Goal: Check status: Check status

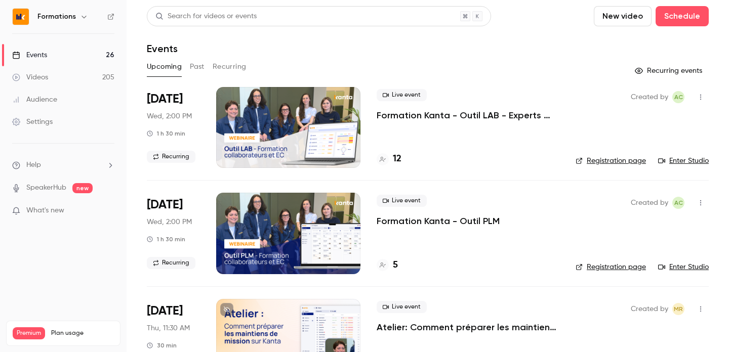
scroll to position [44, 0]
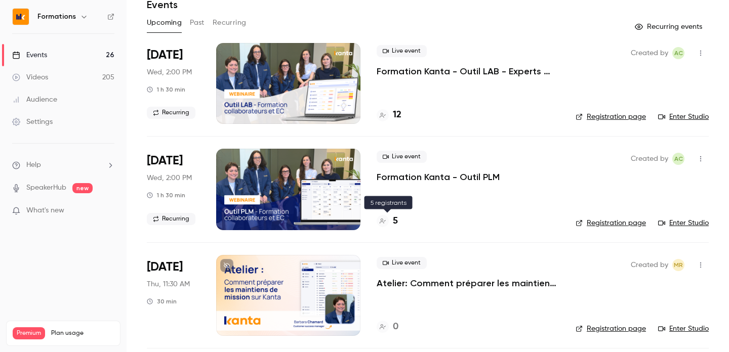
click at [387, 225] on div "5" at bounding box center [386, 222] width 21 height 14
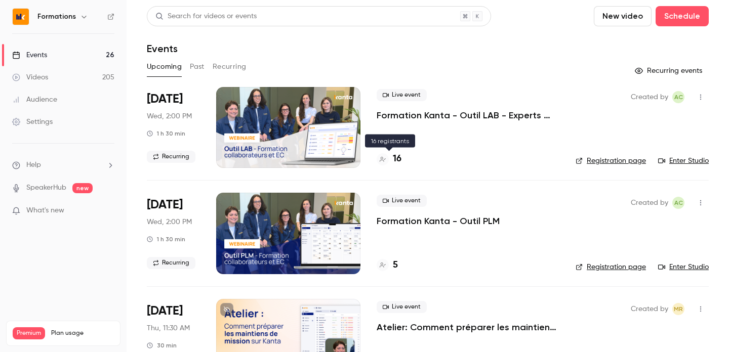
click at [391, 159] on div "16" at bounding box center [388, 159] width 25 height 14
click at [623, 156] on link "Registration page" at bounding box center [610, 161] width 70 height 10
click at [622, 162] on link "Registration page" at bounding box center [610, 161] width 70 height 10
click at [616, 161] on link "Registration page" at bounding box center [610, 161] width 70 height 10
click at [622, 157] on link "Registration page" at bounding box center [610, 161] width 70 height 10
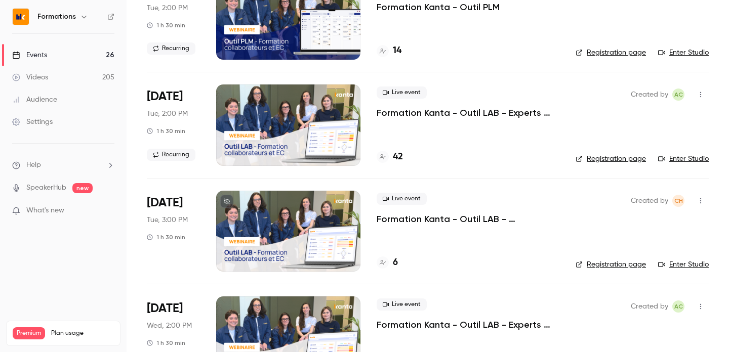
scroll to position [363, 0]
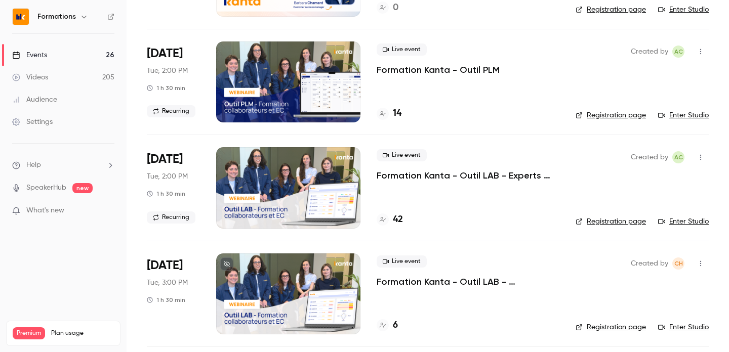
click at [601, 222] on link "Registration page" at bounding box center [610, 222] width 70 height 10
click at [609, 224] on link "Registration page" at bounding box center [610, 222] width 70 height 10
